Goal: Transaction & Acquisition: Obtain resource

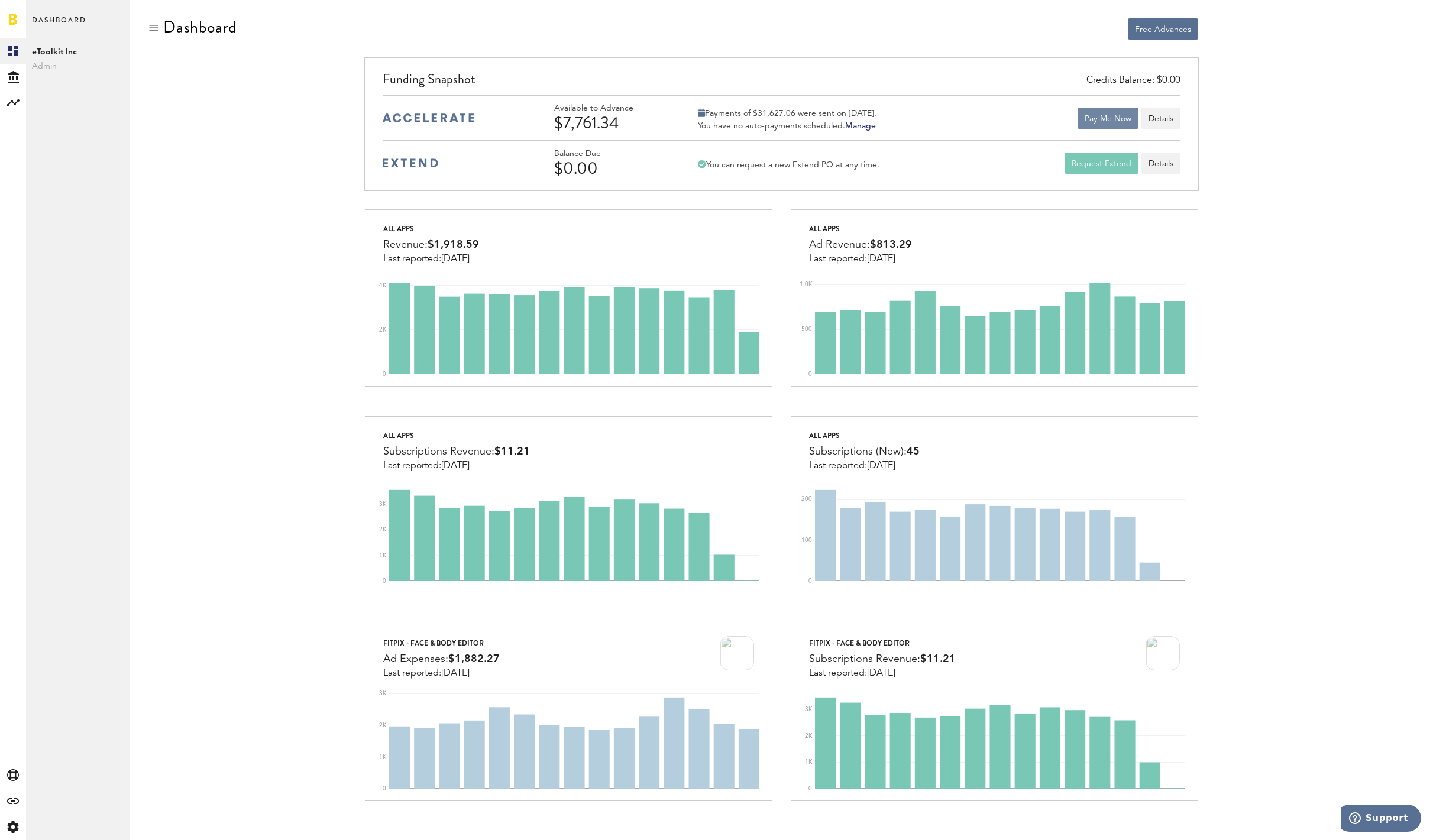
click at [1090, 117] on button "Pay Me Now" at bounding box center [1108, 118] width 61 height 21
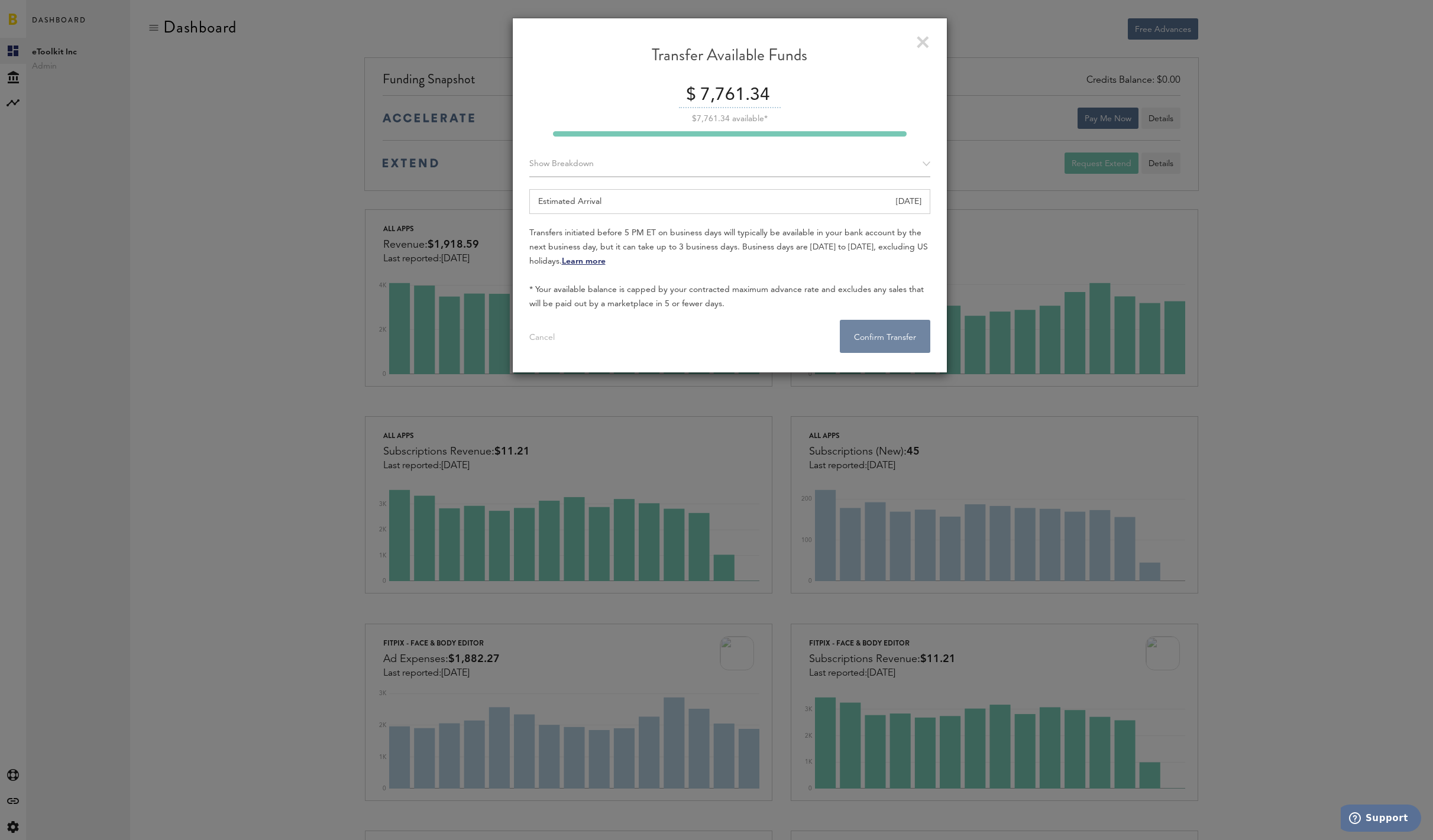
click at [879, 338] on button "Confirm Transfer . . ." at bounding box center [884, 336] width 91 height 33
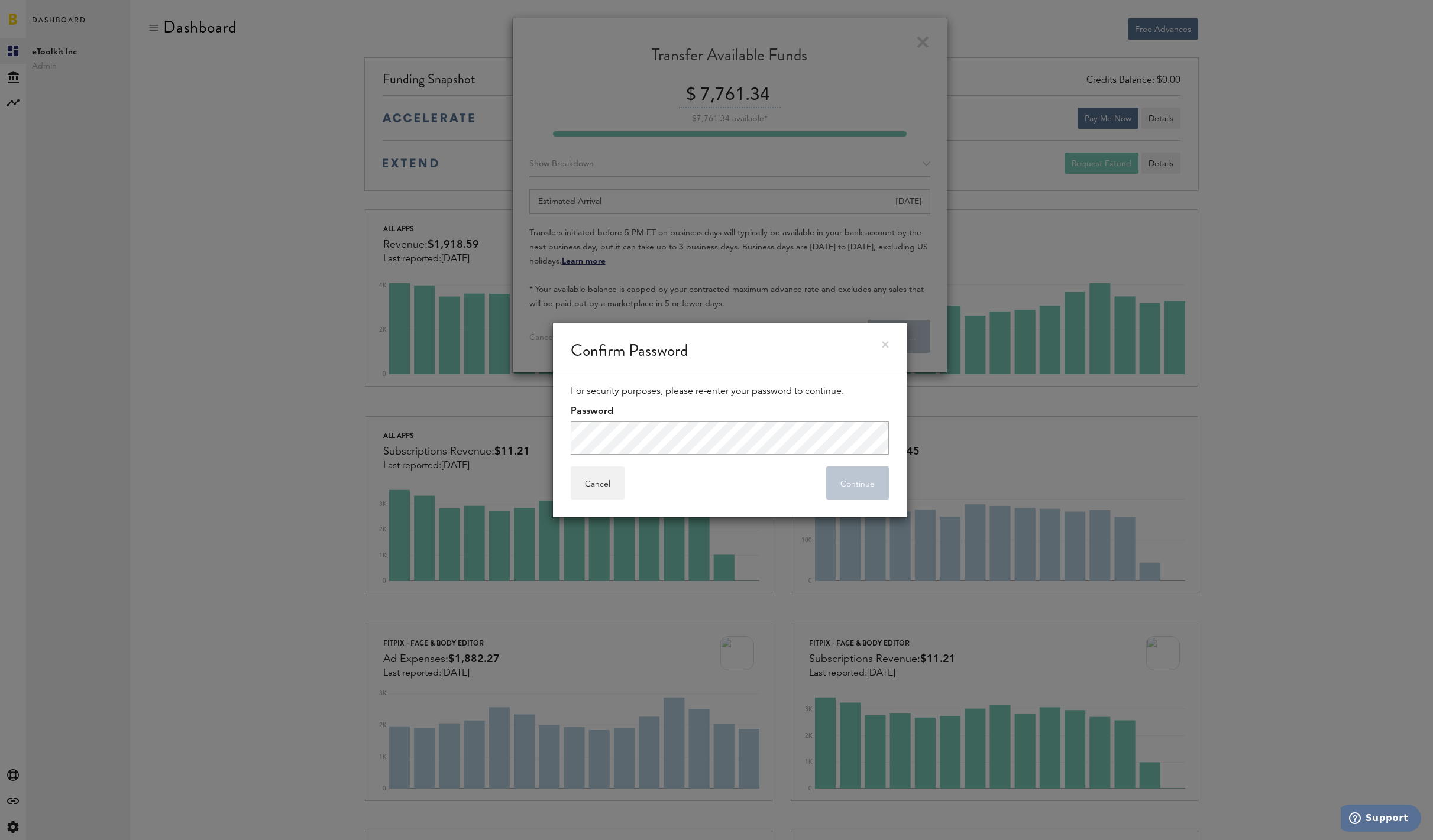
click at [884, 349] on div "Confirm Password" at bounding box center [729, 348] width 353 height 49
click at [884, 346] on link at bounding box center [884, 344] width 7 height 7
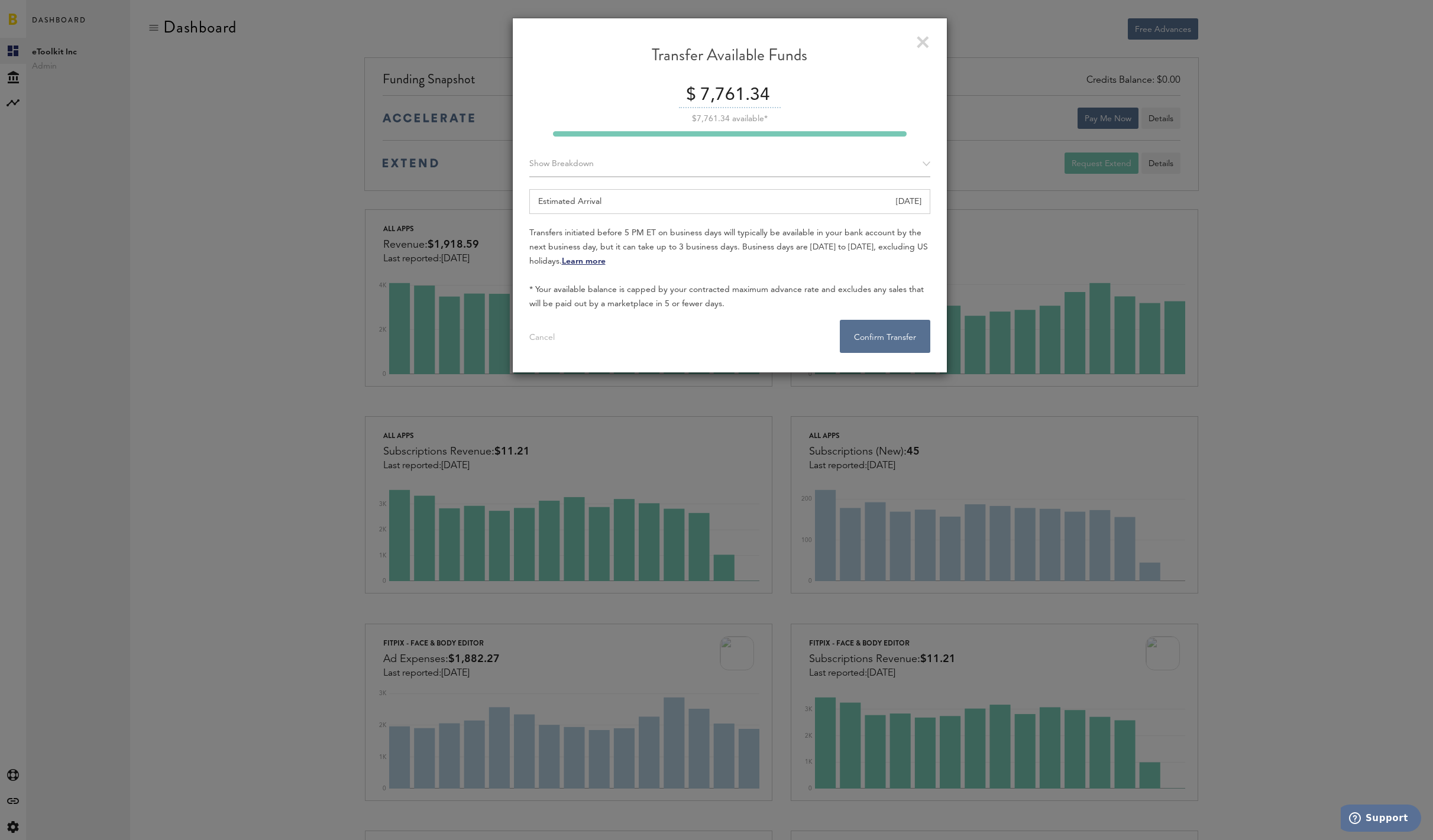
click at [920, 44] on link at bounding box center [923, 42] width 12 height 12
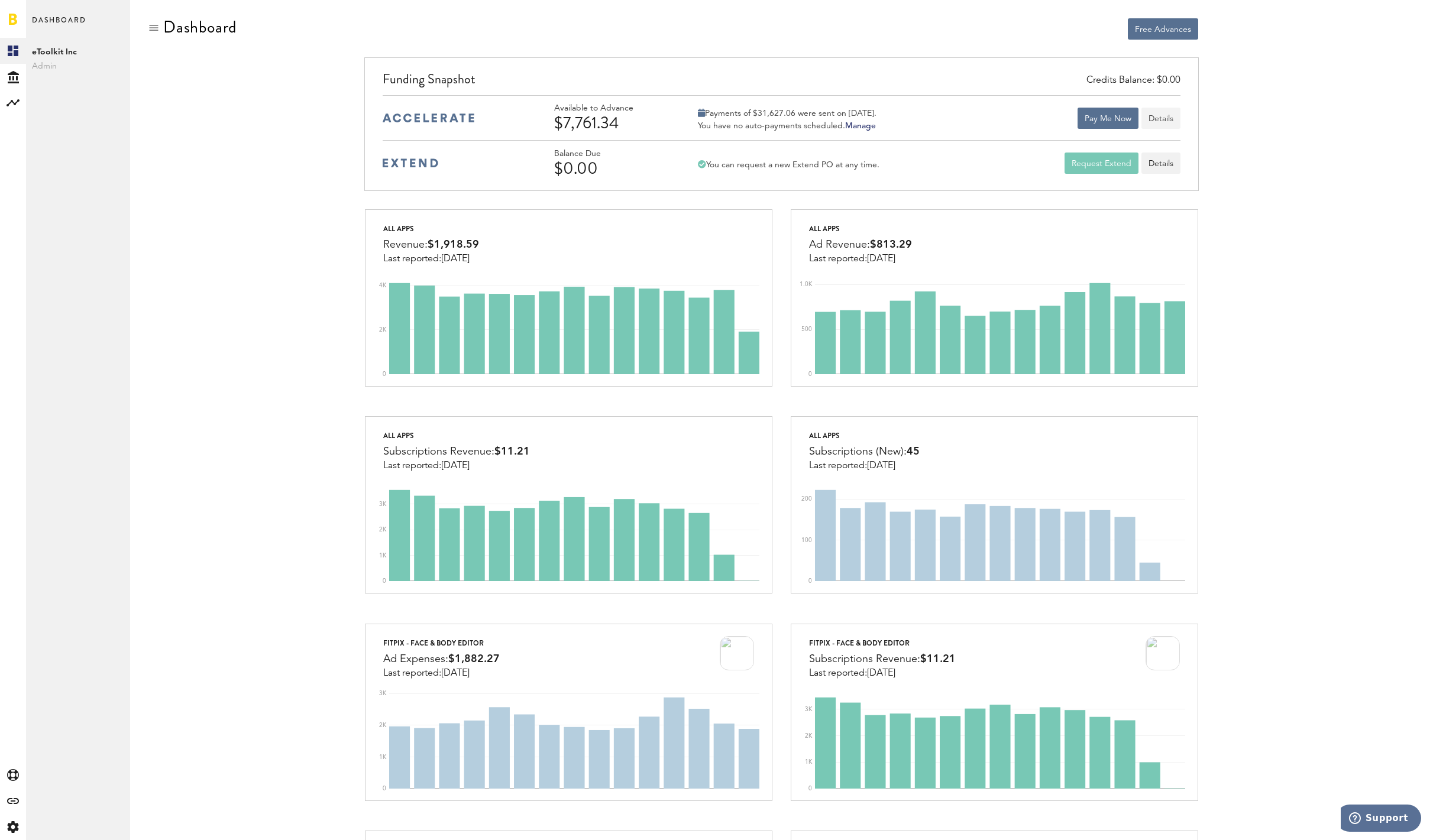
click at [1160, 116] on button "Details" at bounding box center [1161, 118] width 39 height 21
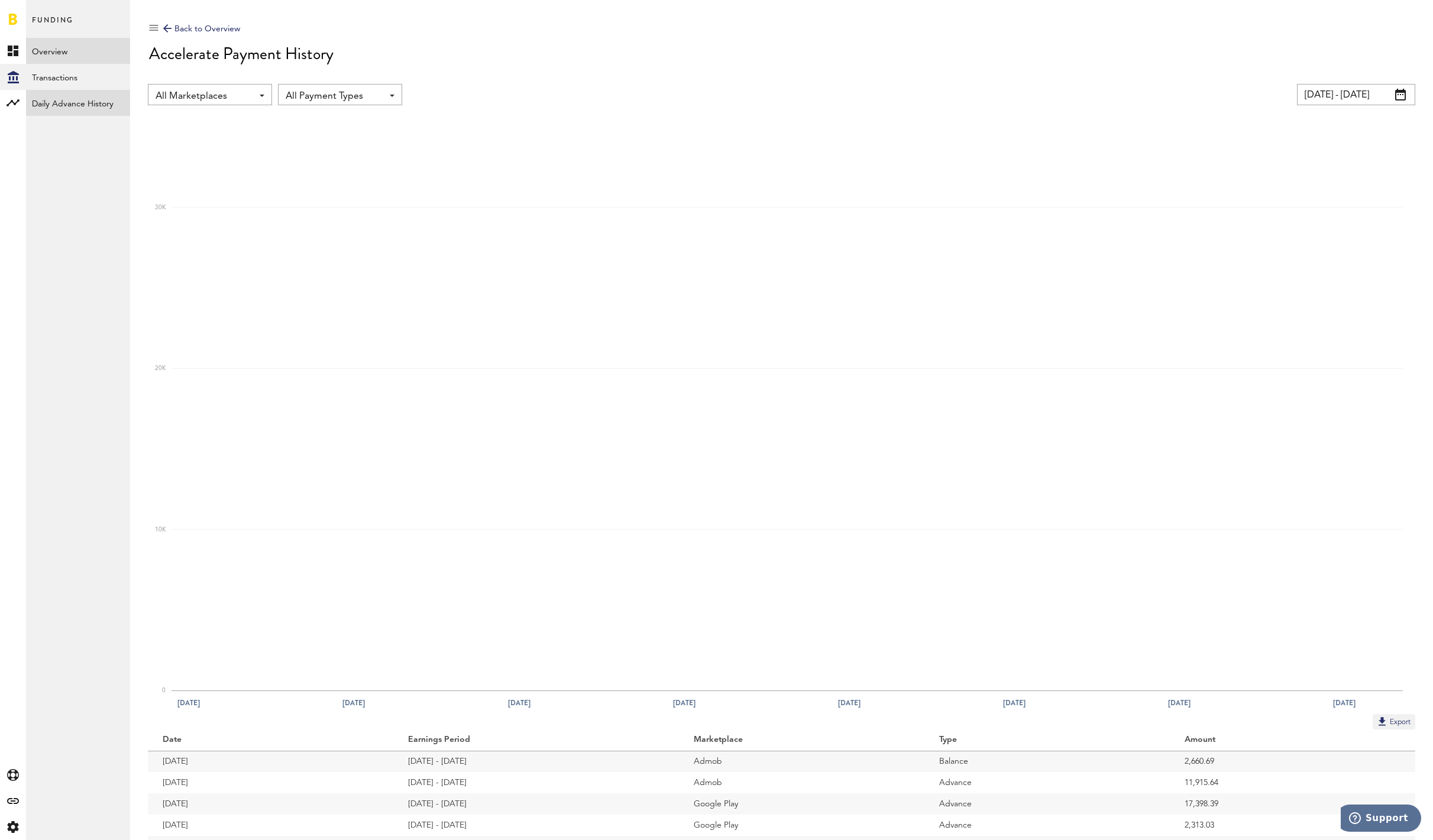
click at [72, 108] on link "Daily Advance History" at bounding box center [78, 103] width 104 height 26
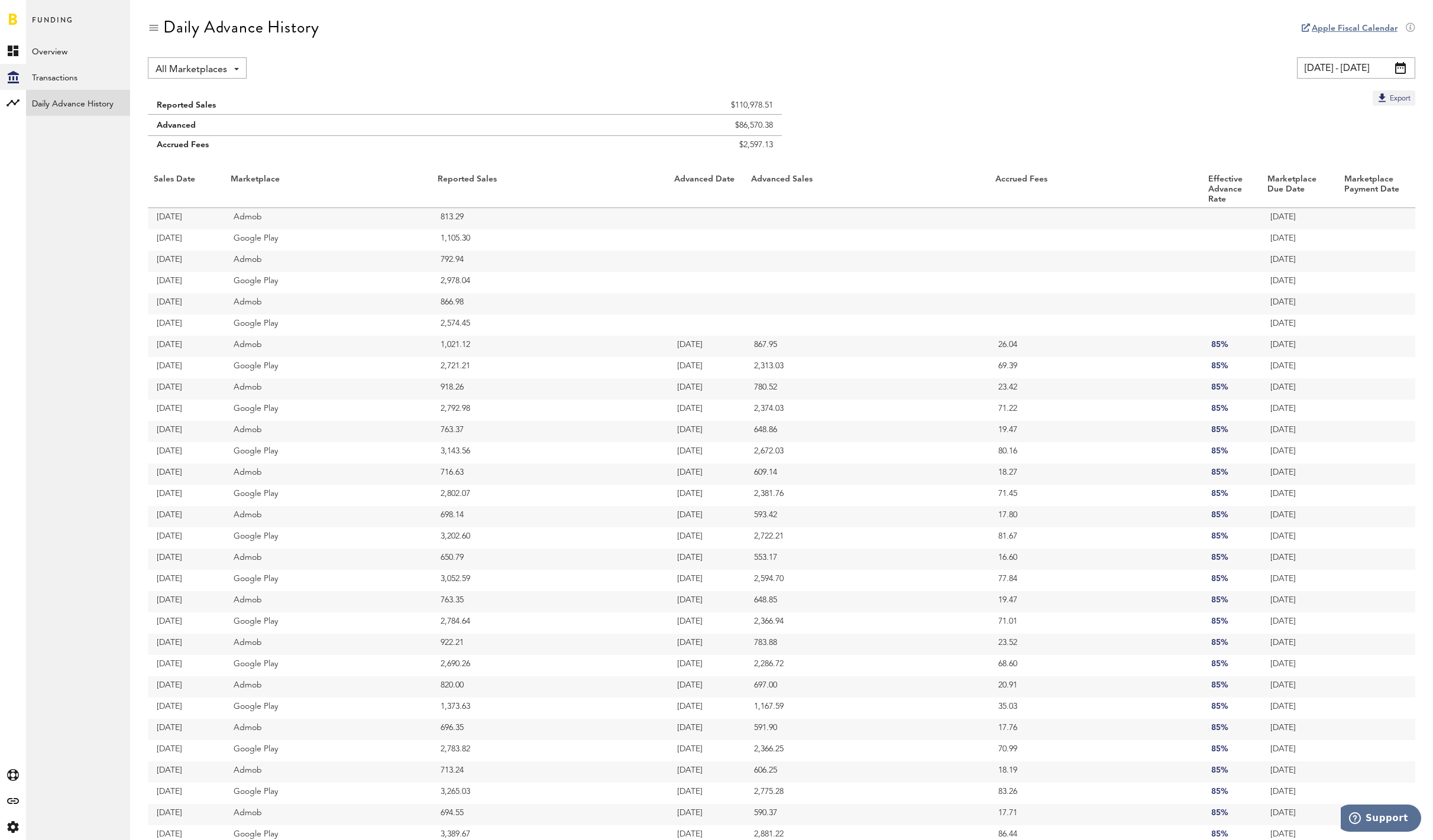
click at [13, 18] on link at bounding box center [13, 18] width 8 height 11
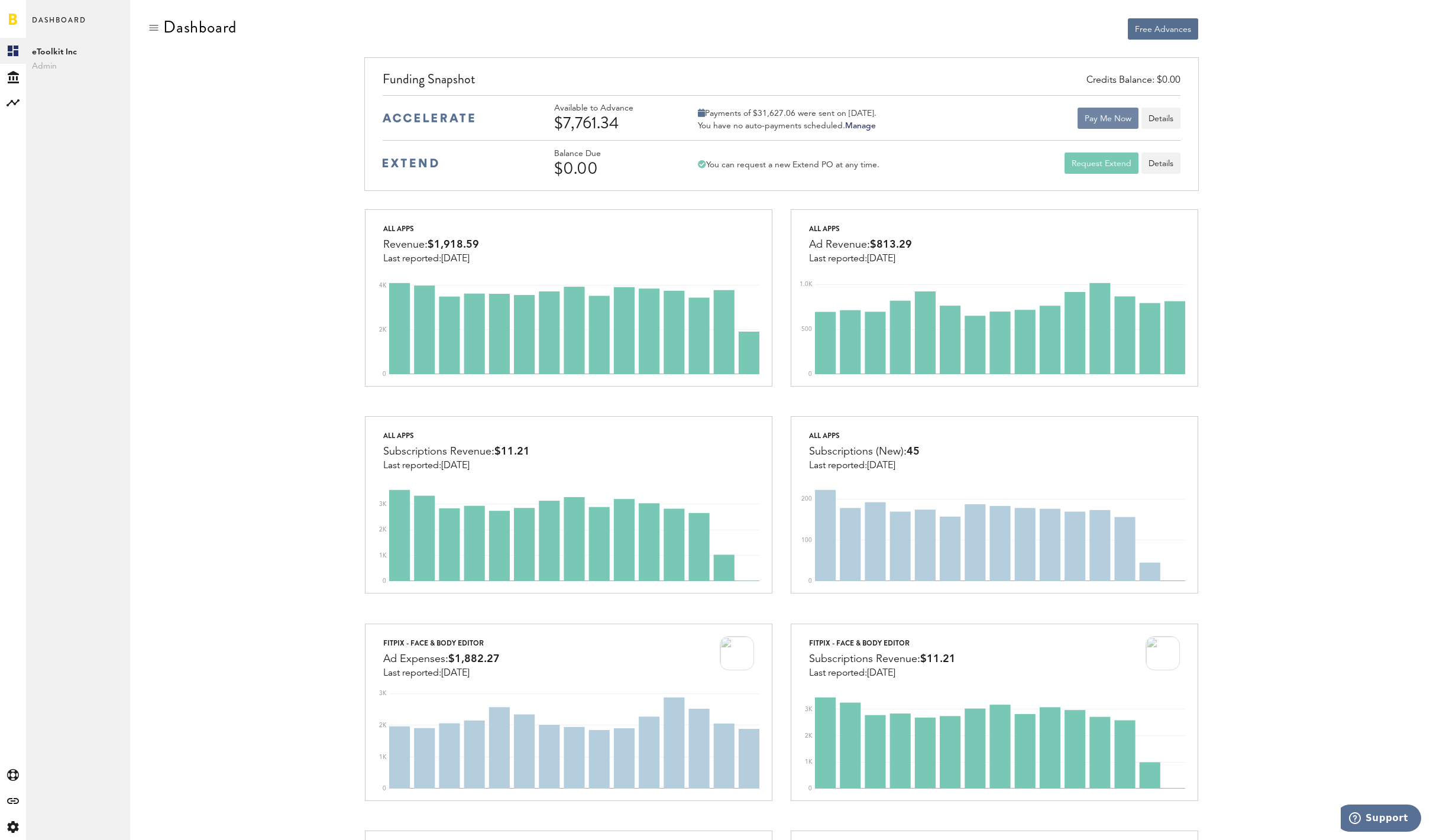
click at [1109, 121] on button "Pay Me Now" at bounding box center [1108, 118] width 61 height 21
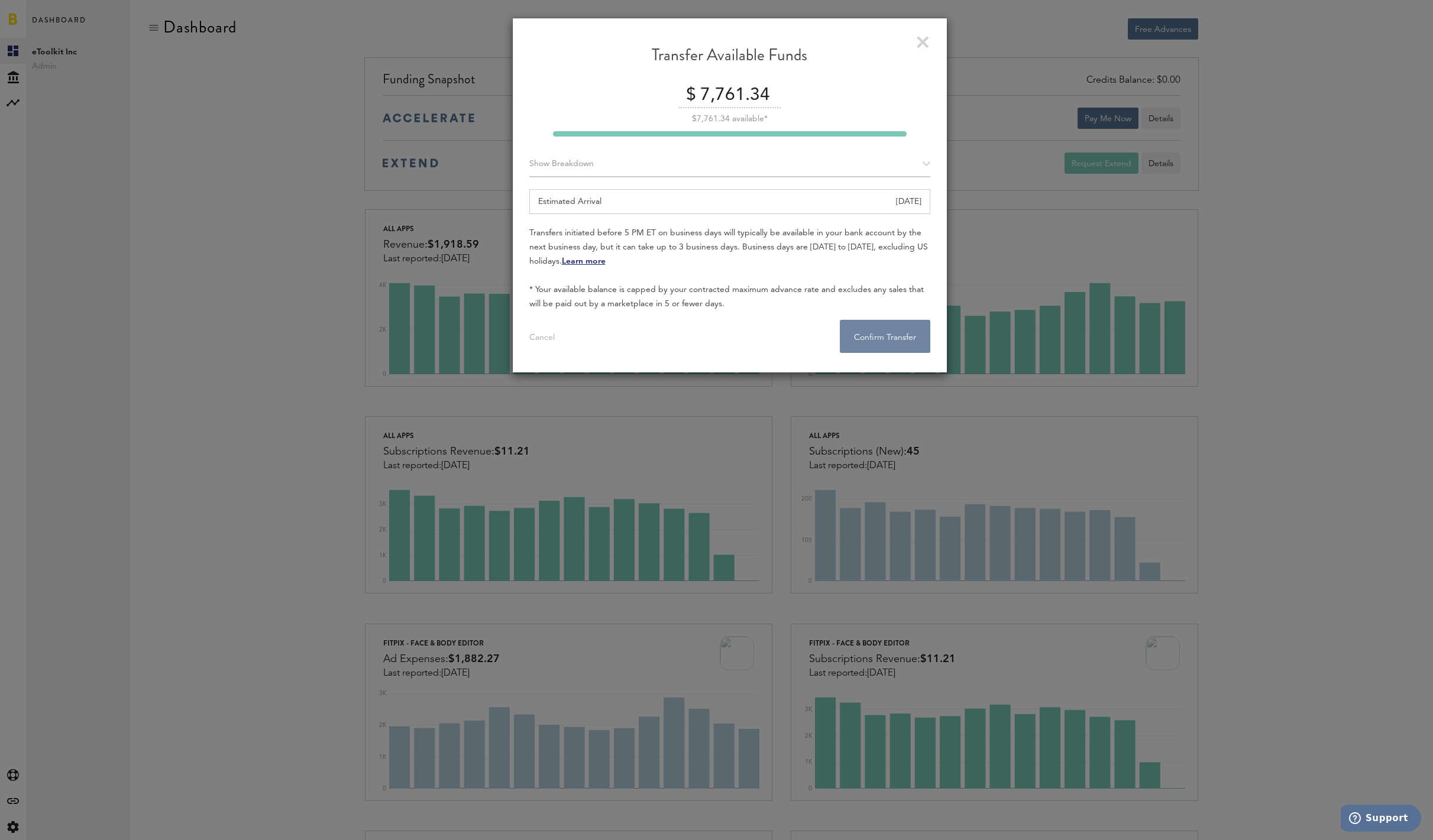
click at [861, 332] on button "Confirm Transfer . . ." at bounding box center [884, 336] width 91 height 33
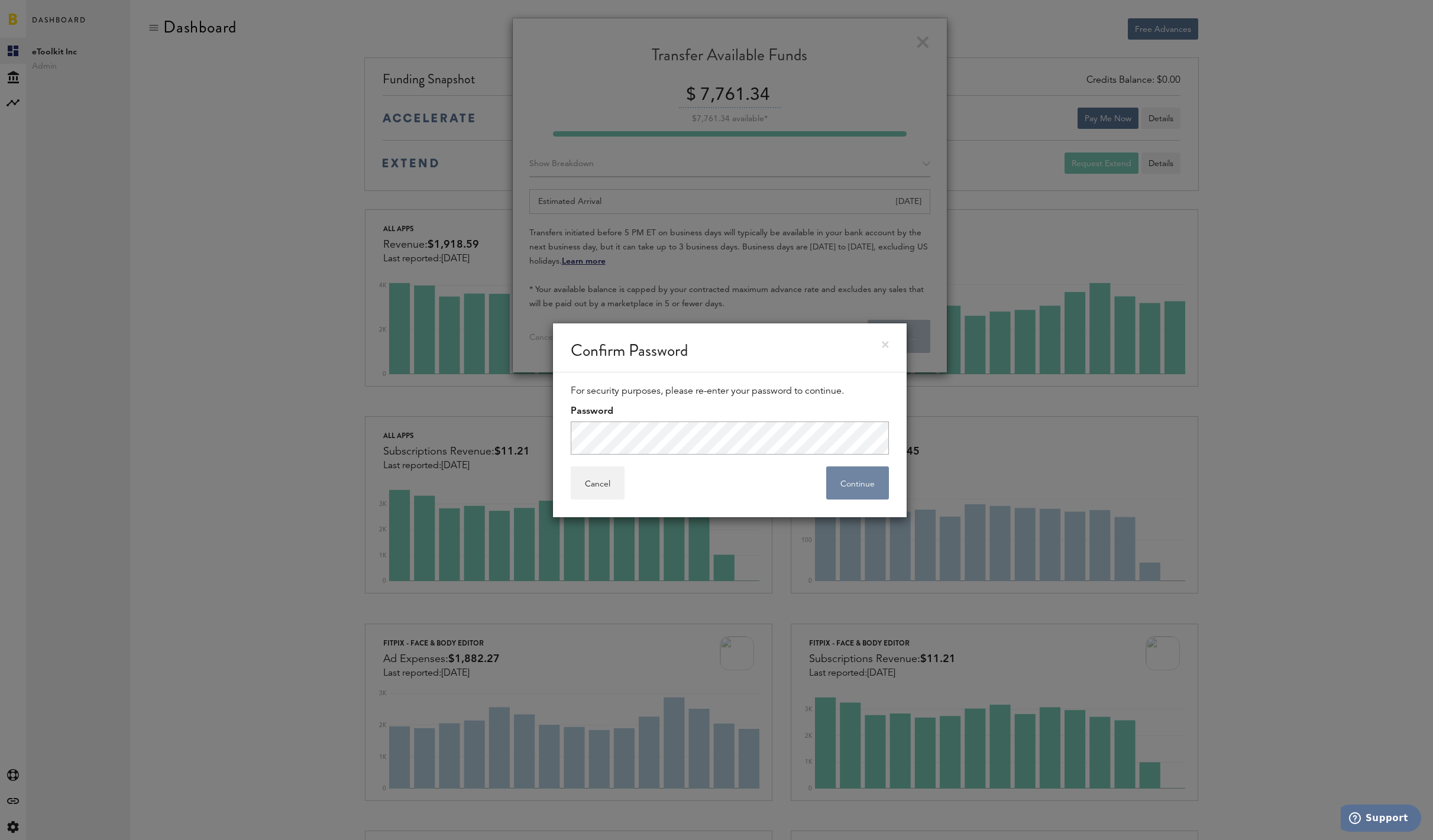
click at [845, 488] on button "Continue" at bounding box center [858, 482] width 63 height 33
